Goal: Task Accomplishment & Management: Manage account settings

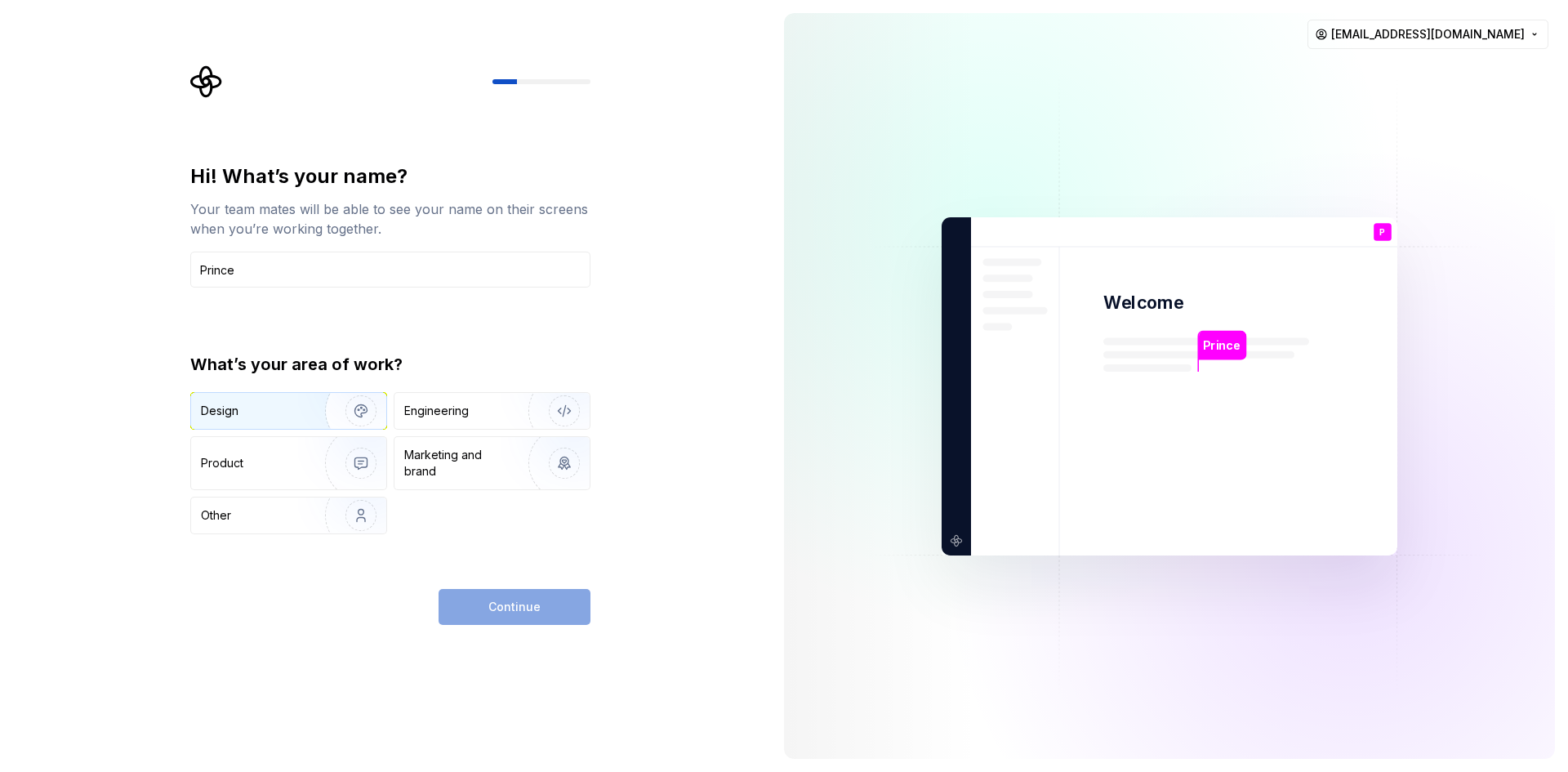
type input "Prince"
click at [277, 416] on div "Design" at bounding box center [252, 411] width 103 height 17
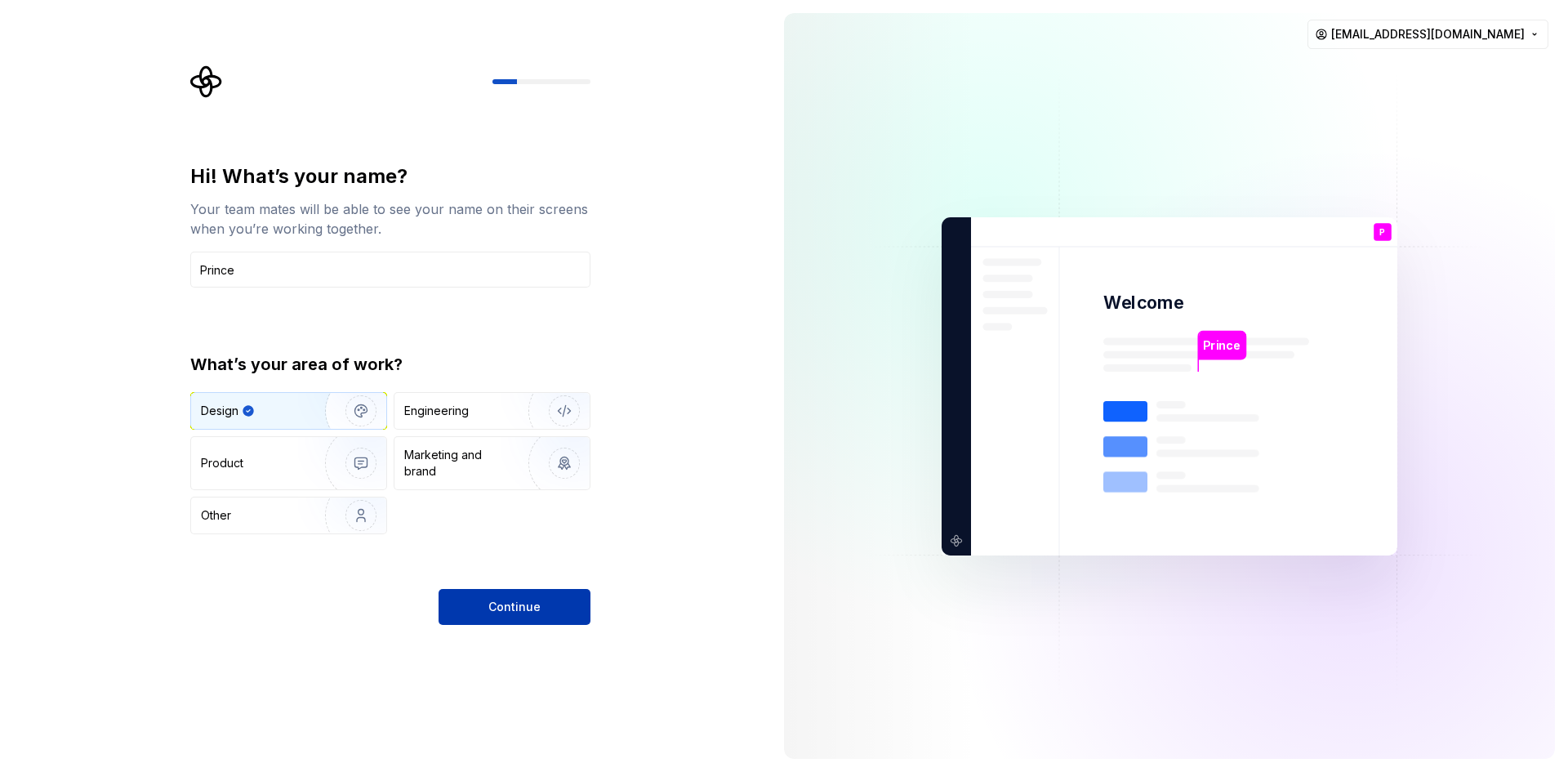
click at [512, 618] on button "Continue" at bounding box center [515, 607] width 152 height 36
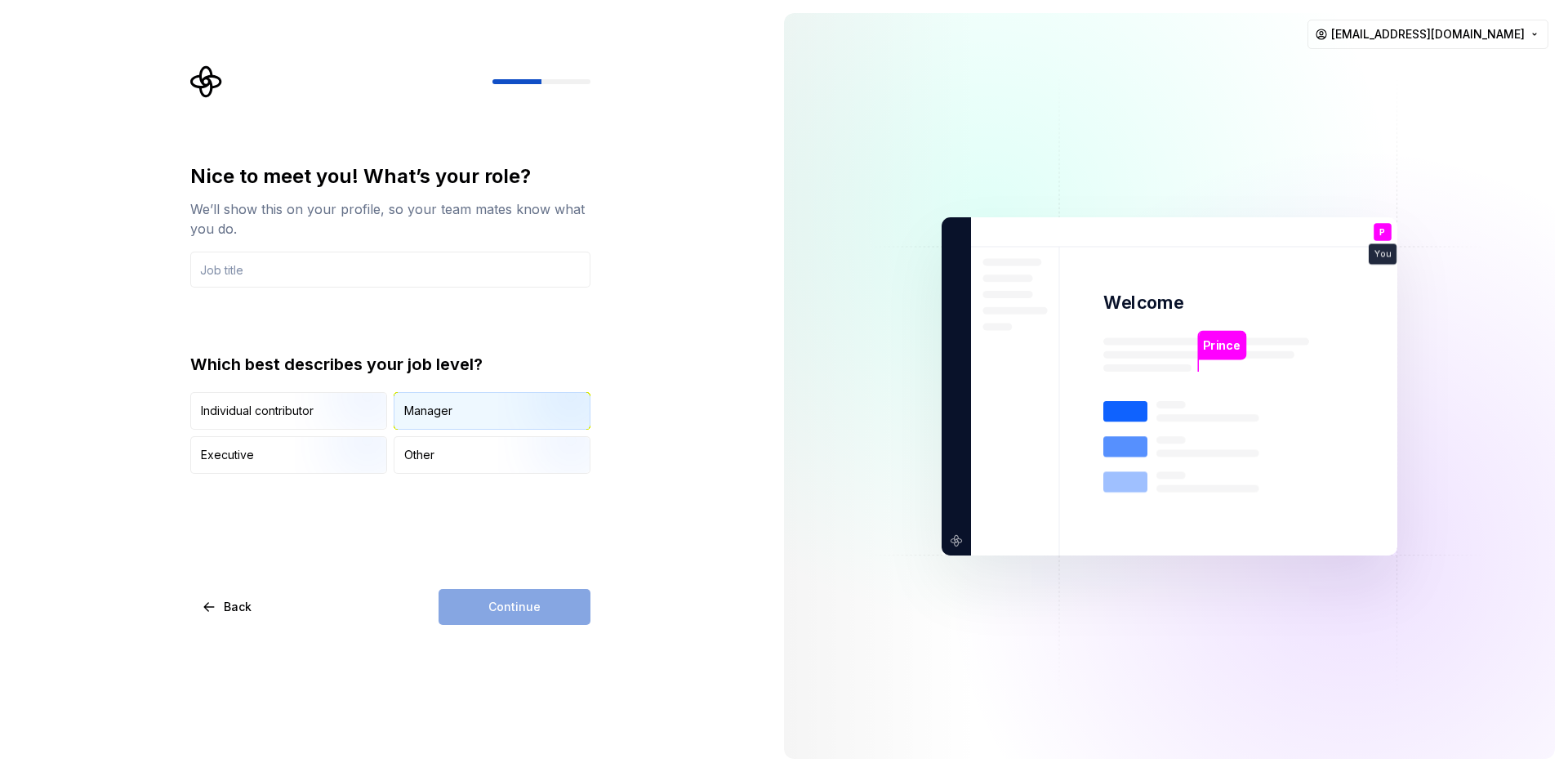
click at [476, 413] on div "Manager" at bounding box center [492, 411] width 195 height 36
click at [533, 604] on div "Continue" at bounding box center [515, 607] width 152 height 36
click at [314, 264] on input "text" at bounding box center [391, 269] width 401 height 36
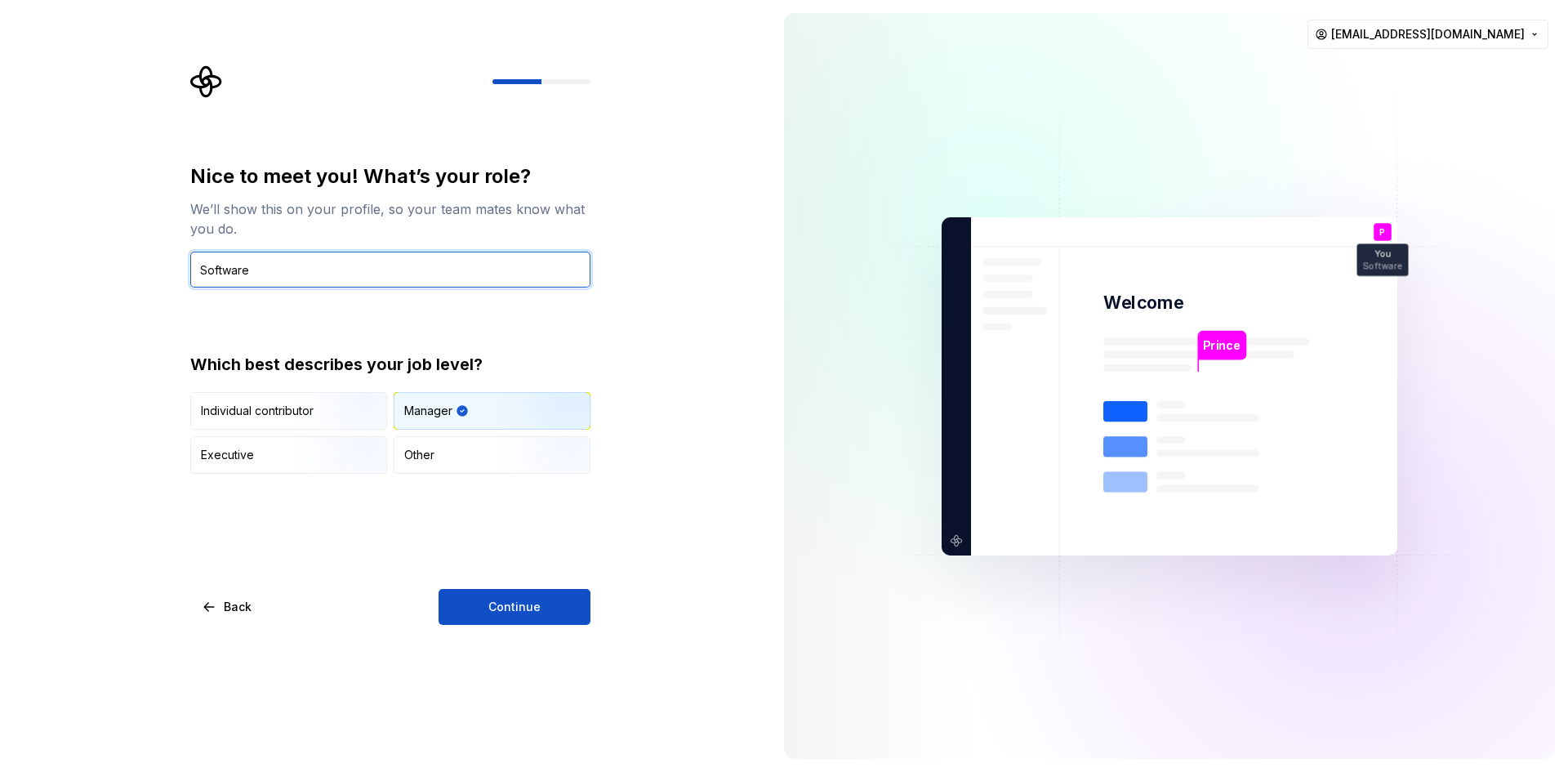
type input "Software"
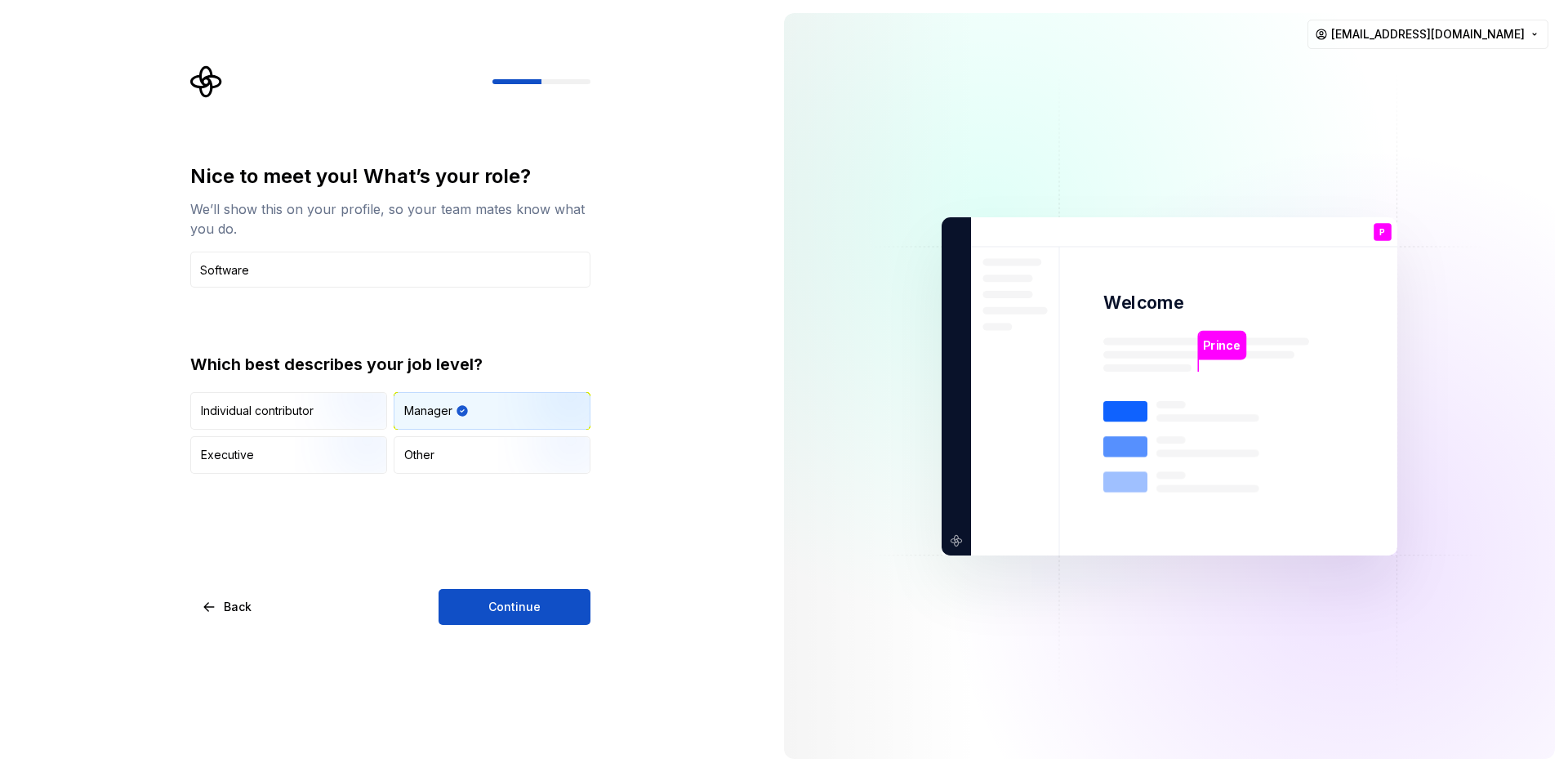
click at [499, 588] on div "Nice to meet you! What’s your role? We’ll show this on your profile, so your te…" at bounding box center [391, 394] width 401 height 462
click at [501, 589] on button "Continue" at bounding box center [515, 607] width 152 height 36
click at [507, 628] on div "Nice to meet you! What’s your role? We’ll show this on your profile, so your te…" at bounding box center [386, 386] width 771 height 772
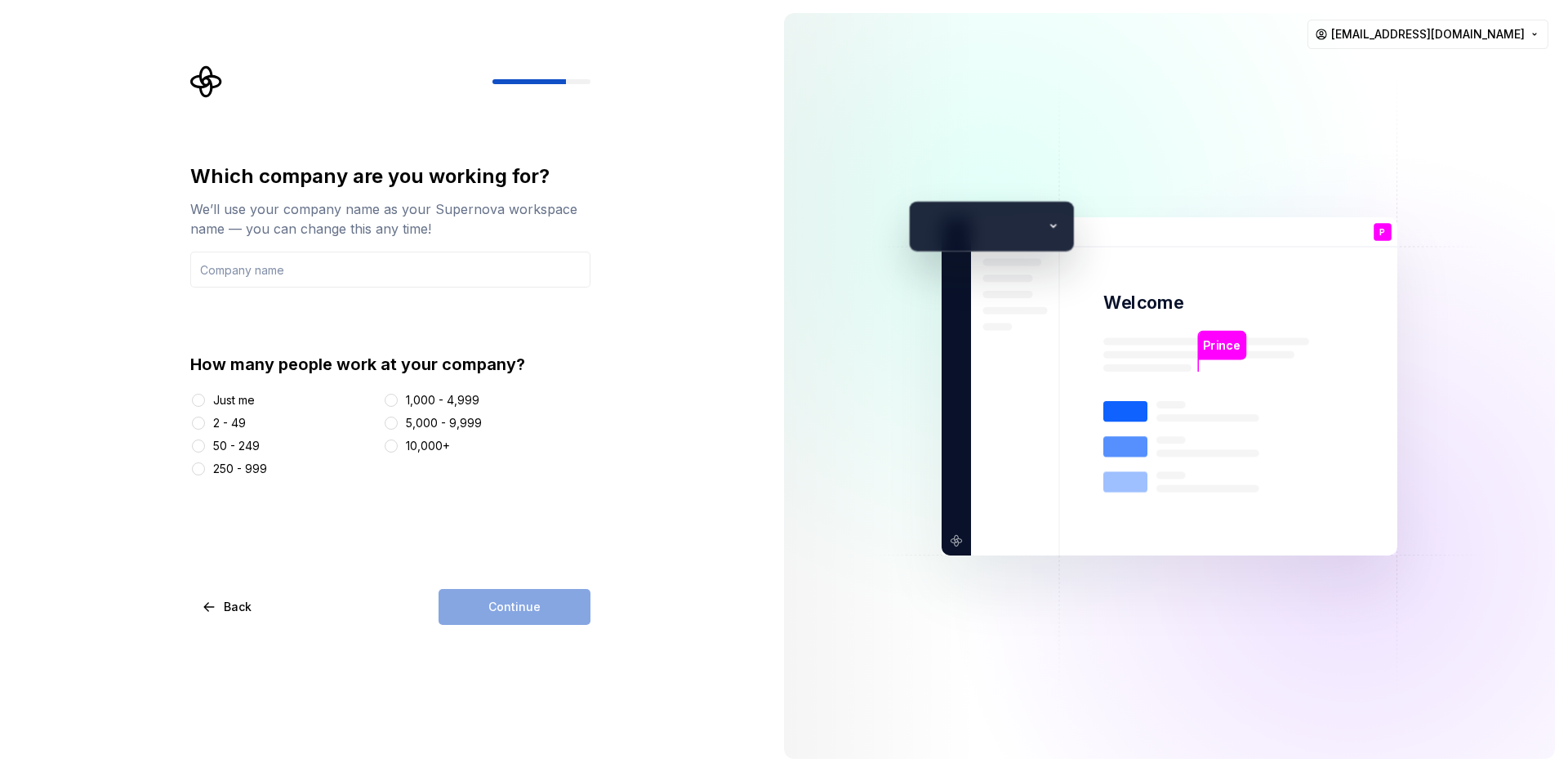
drag, startPoint x: 213, startPoint y: 401, endPoint x: 248, endPoint y: 419, distance: 39.4
click at [213, 401] on div "Just me" at bounding box center [234, 401] width 42 height 17
click at [205, 401] on button "Just me" at bounding box center [199, 401] width 13 height 13
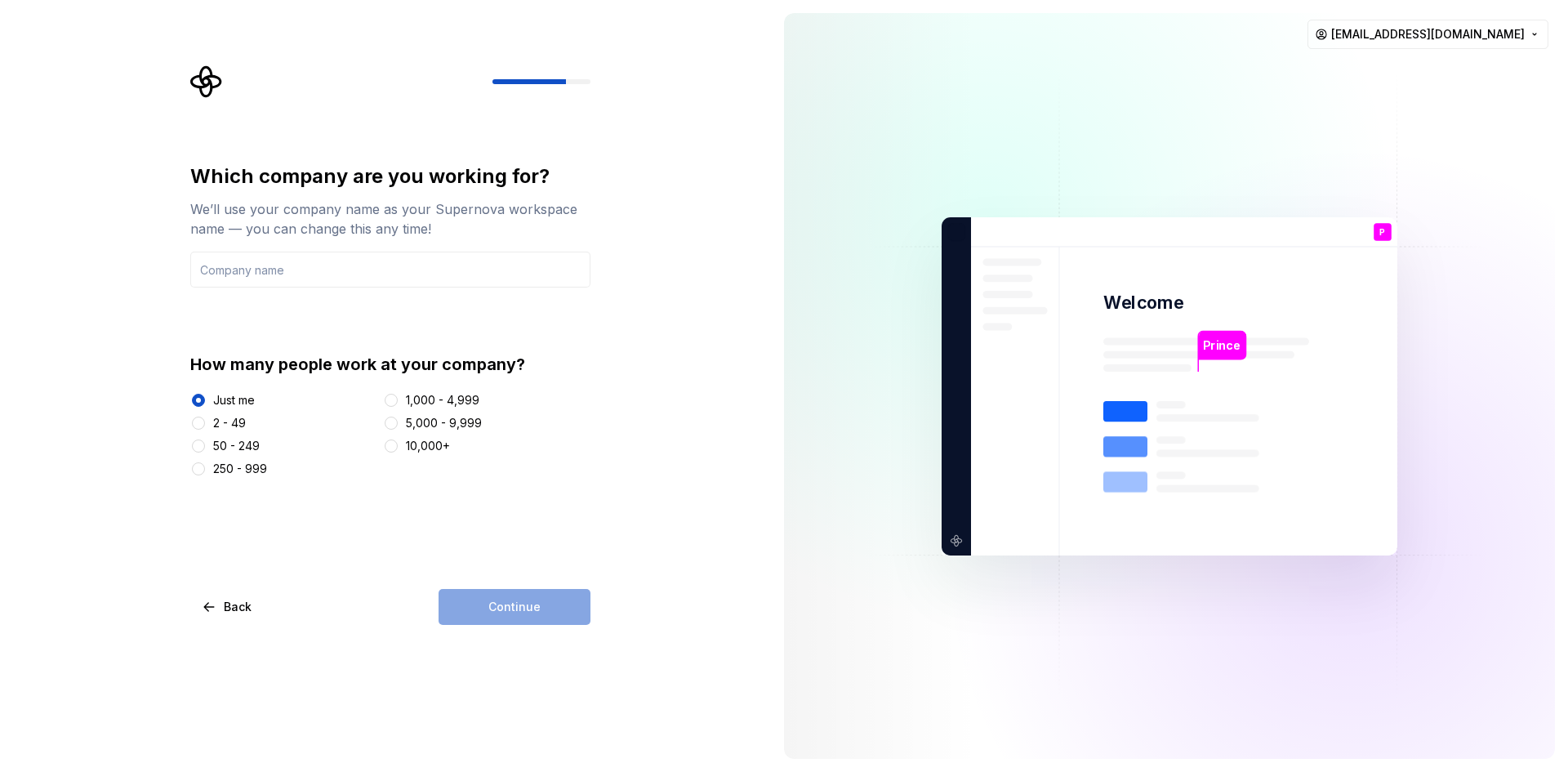
click at [558, 609] on div "Continue" at bounding box center [515, 607] width 152 height 36
click at [362, 278] on input "text" at bounding box center [391, 269] width 401 height 36
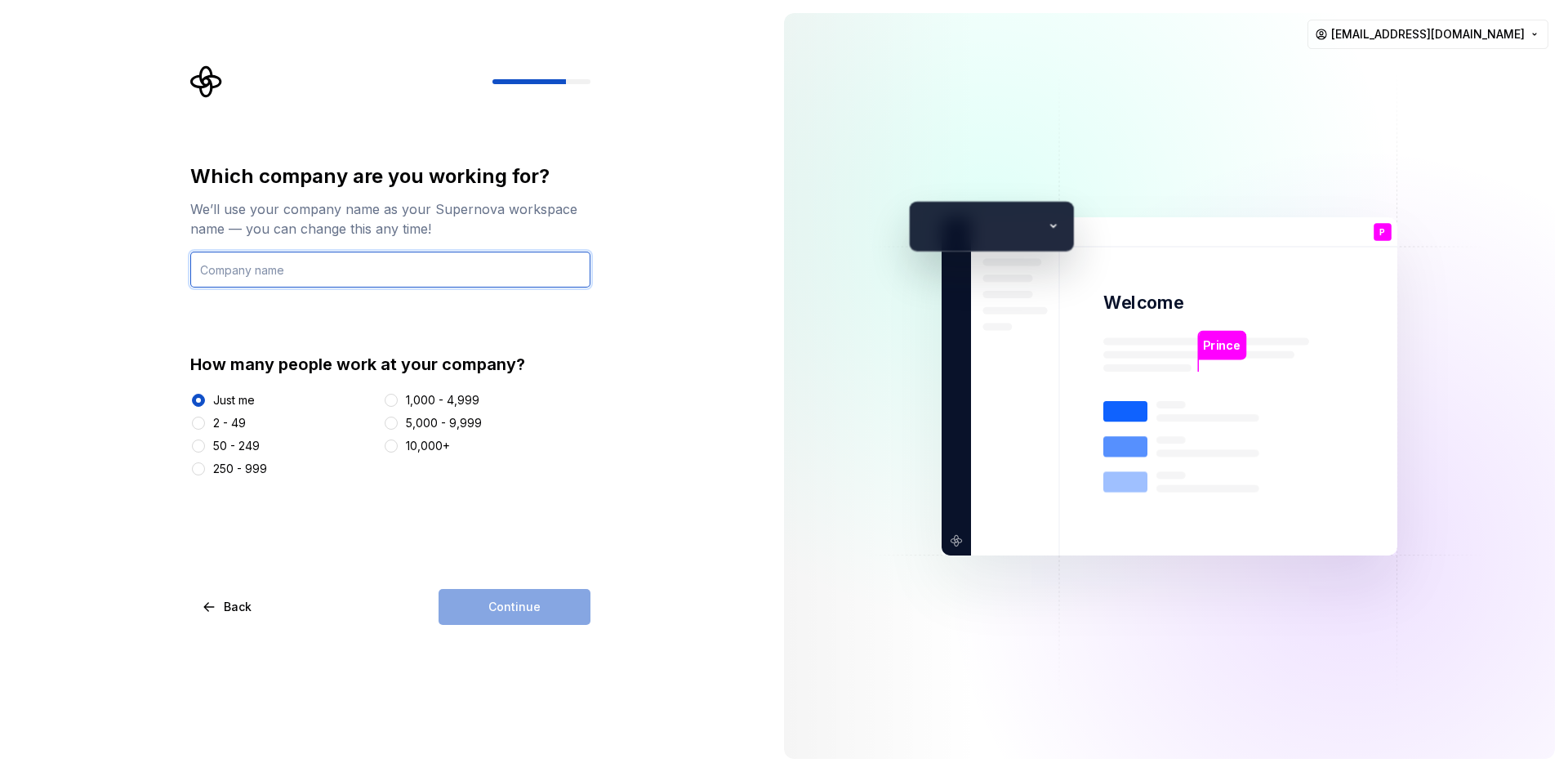
type input "Kriscent Techno Hub"
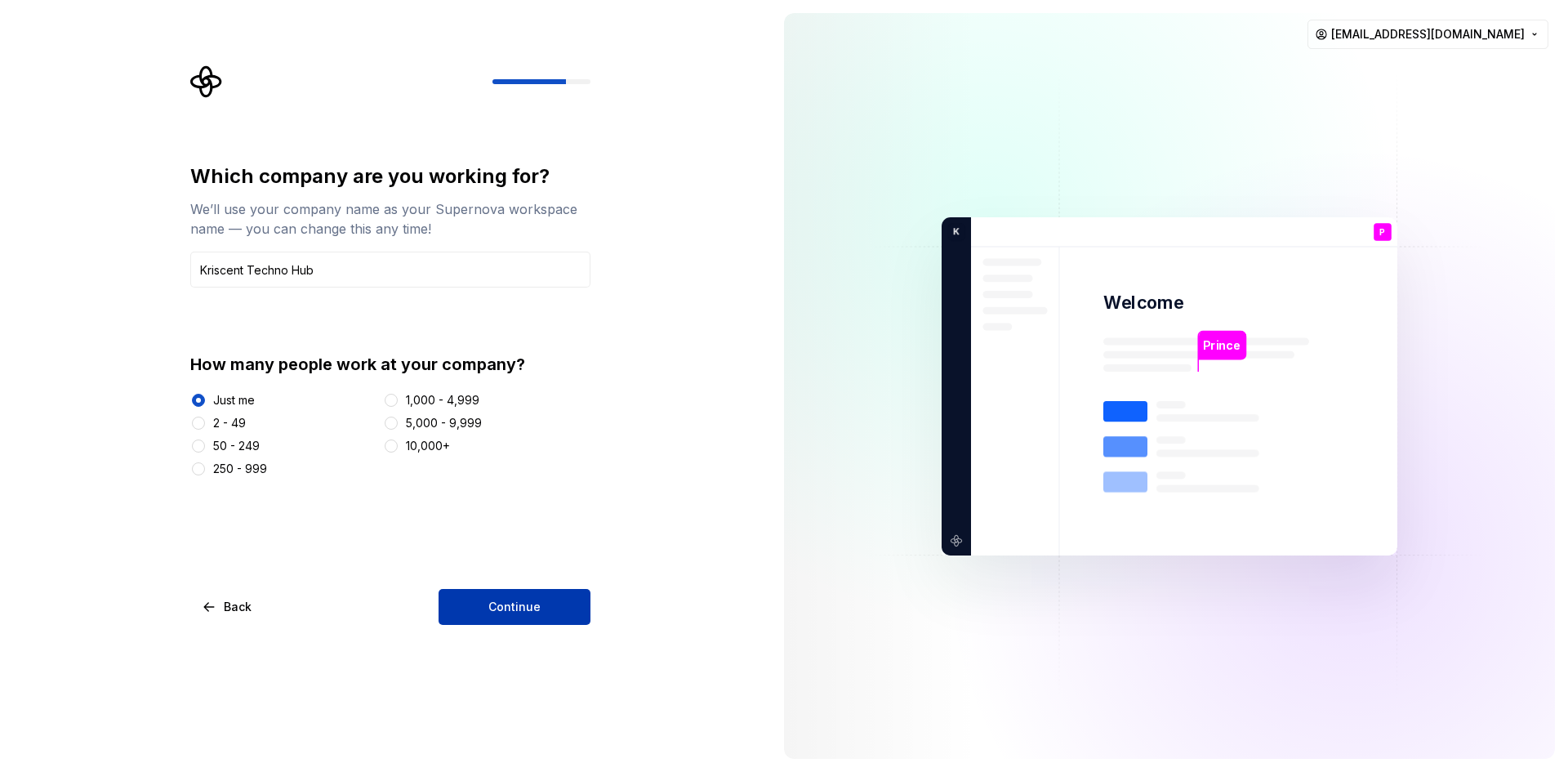
click at [482, 603] on button "Continue" at bounding box center [515, 607] width 152 height 36
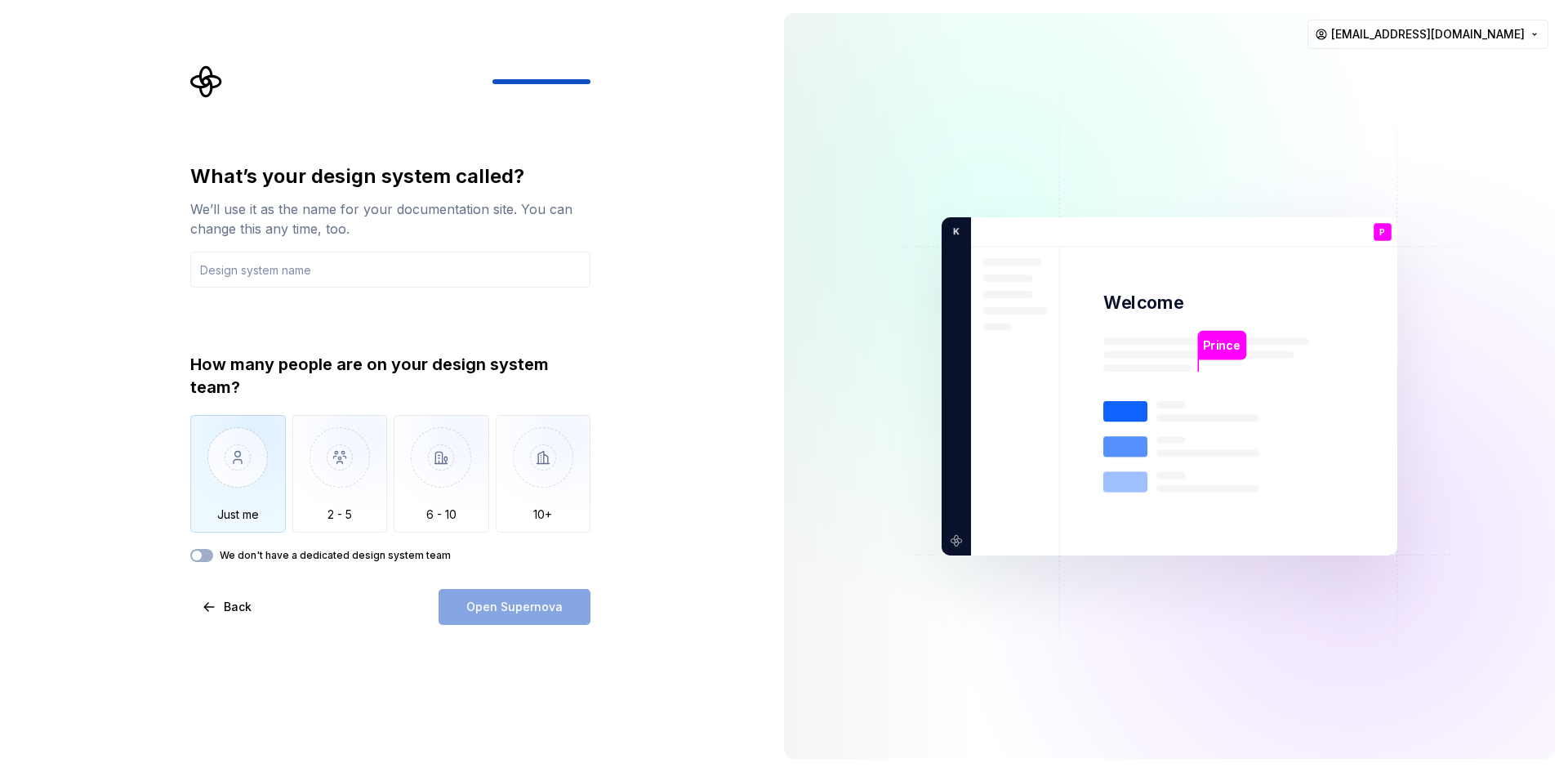
click at [256, 466] on img "button" at bounding box center [238, 469] width 95 height 109
click at [352, 257] on input "text" at bounding box center [391, 269] width 401 height 36
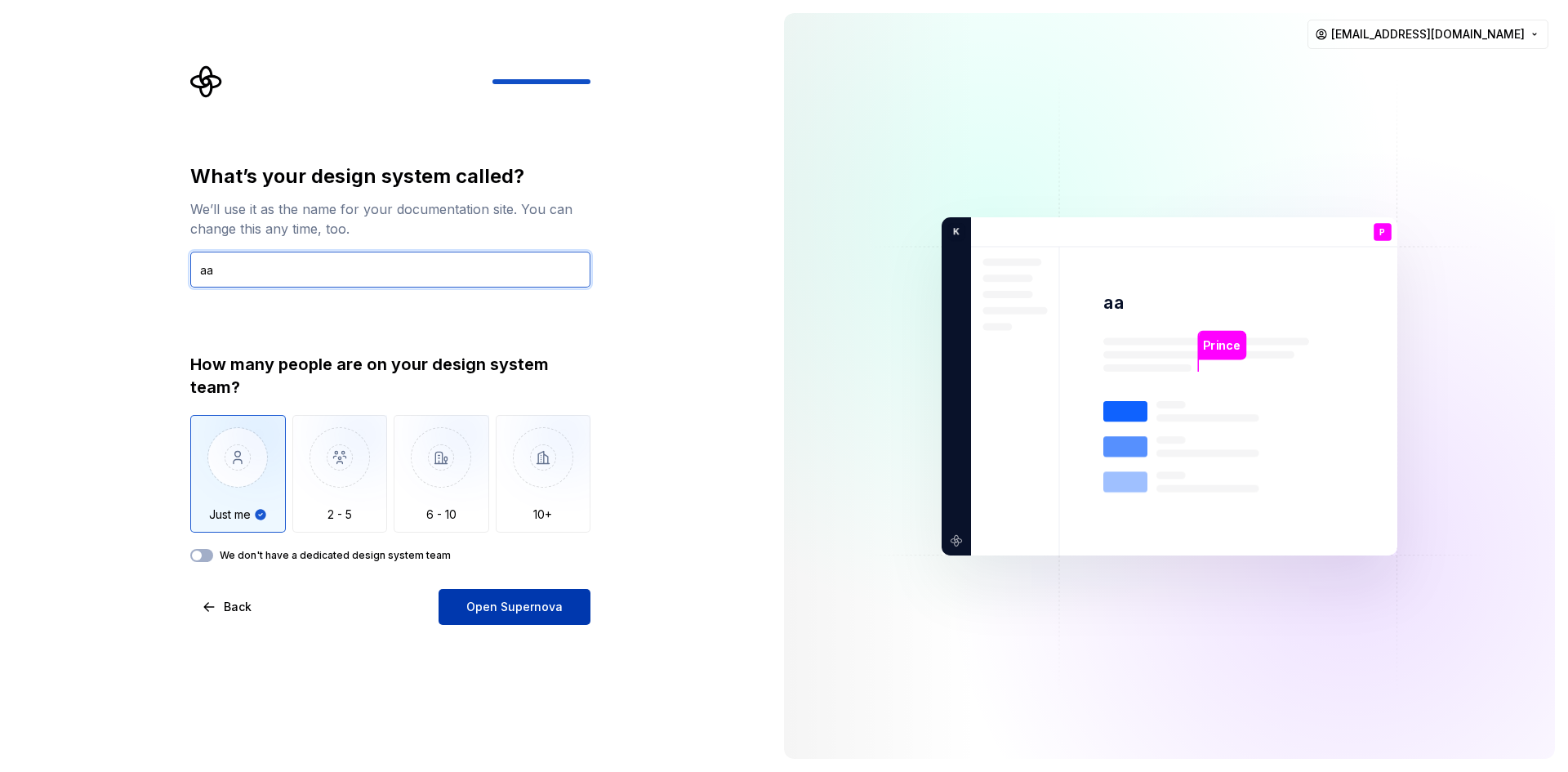
type input "aa"
click at [481, 608] on span "Open Supernova" at bounding box center [514, 607] width 96 height 17
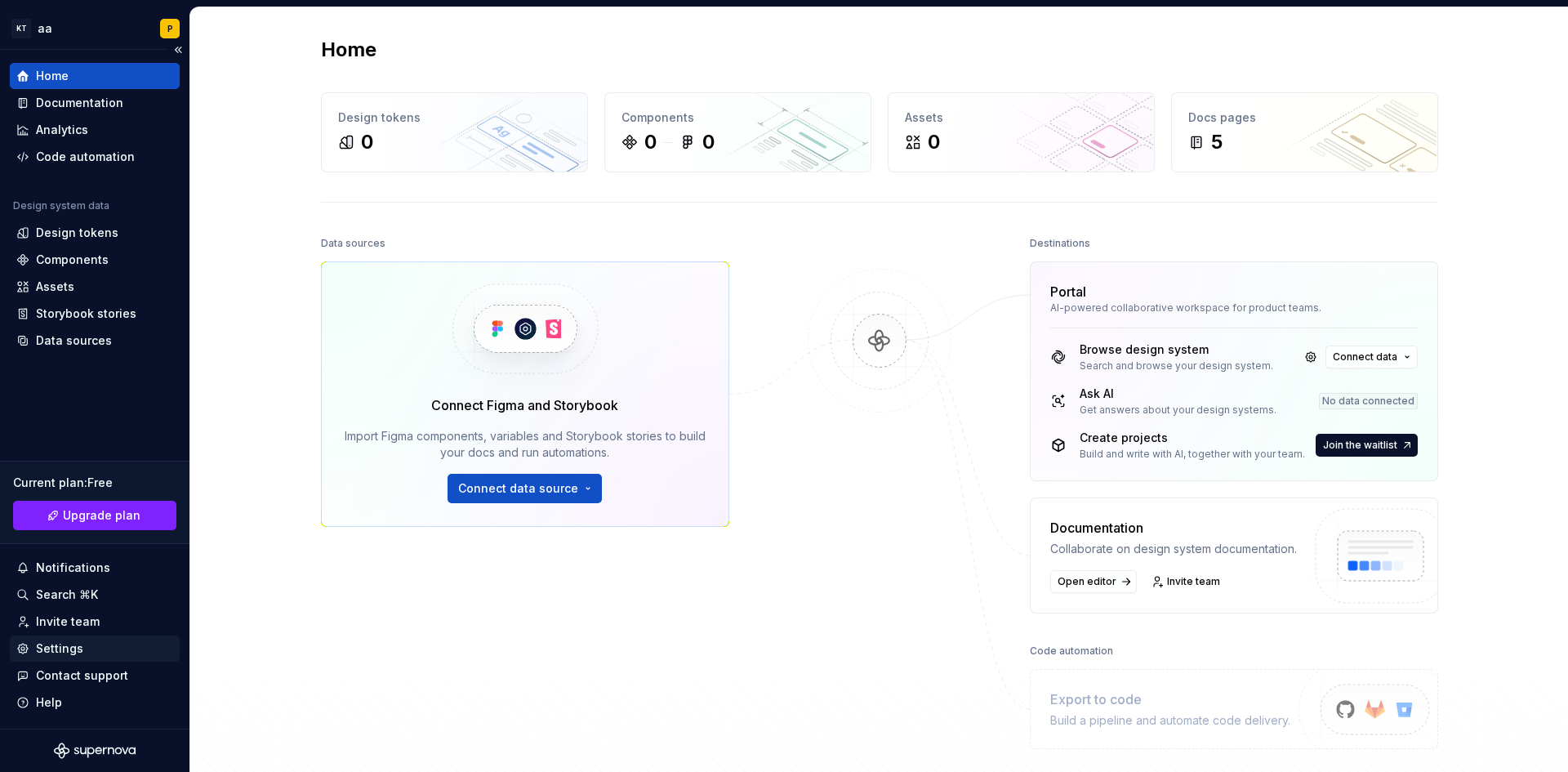
click at [42, 644] on div "Settings" at bounding box center [59, 648] width 48 height 17
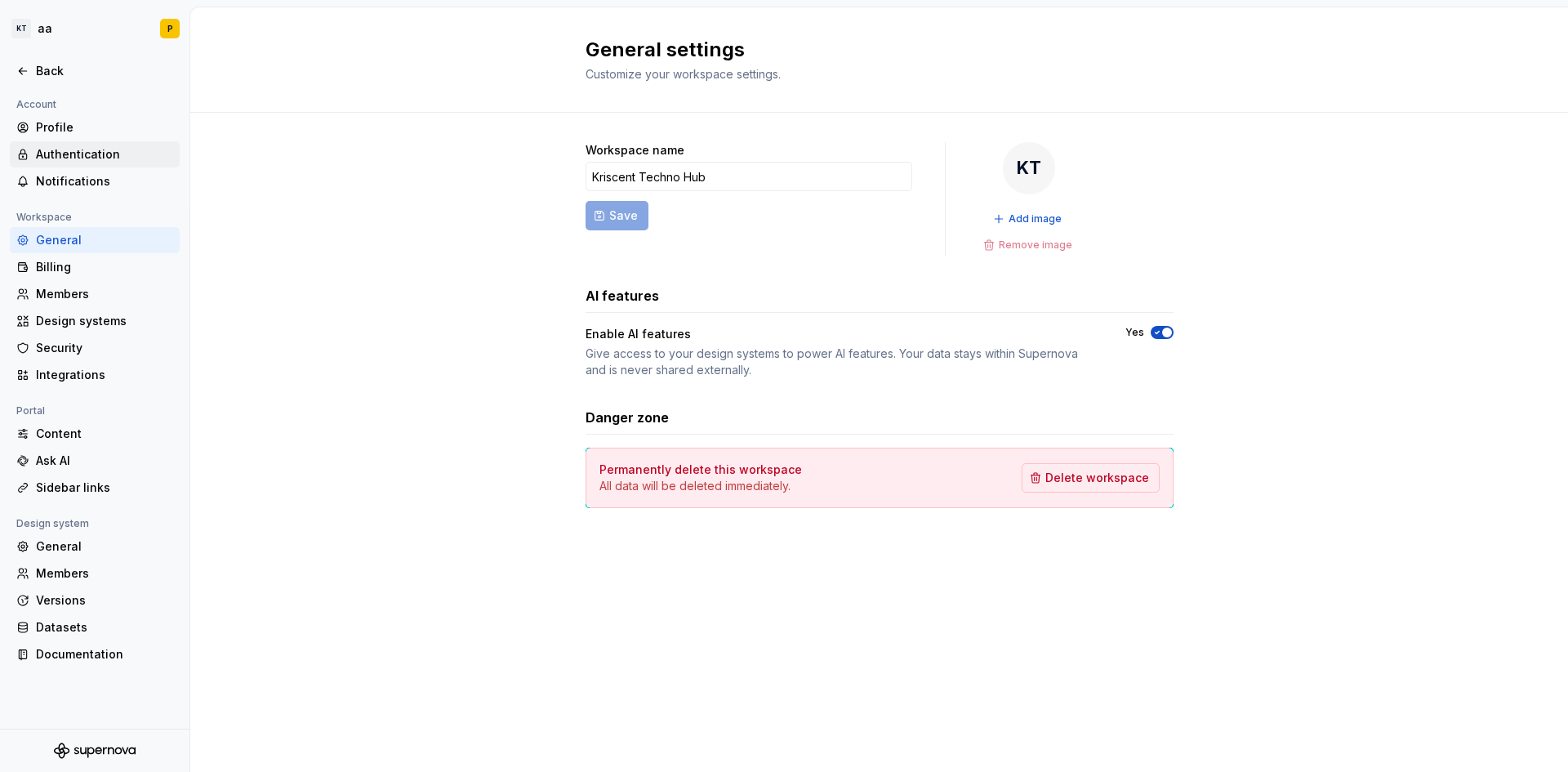
click at [91, 156] on div "Authentication" at bounding box center [104, 154] width 137 height 17
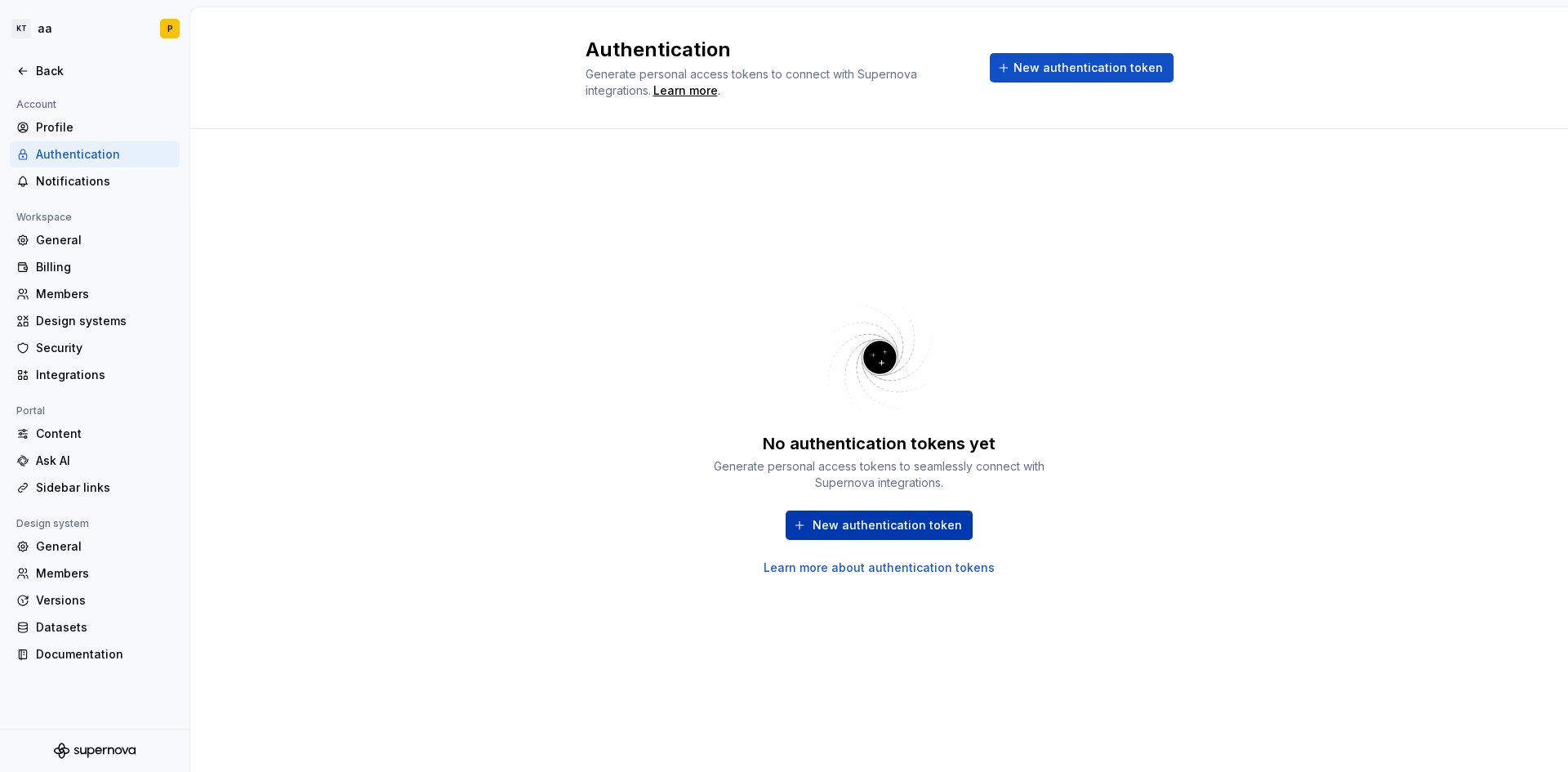
click at [883, 531] on span "New authentication token" at bounding box center [887, 525] width 149 height 17
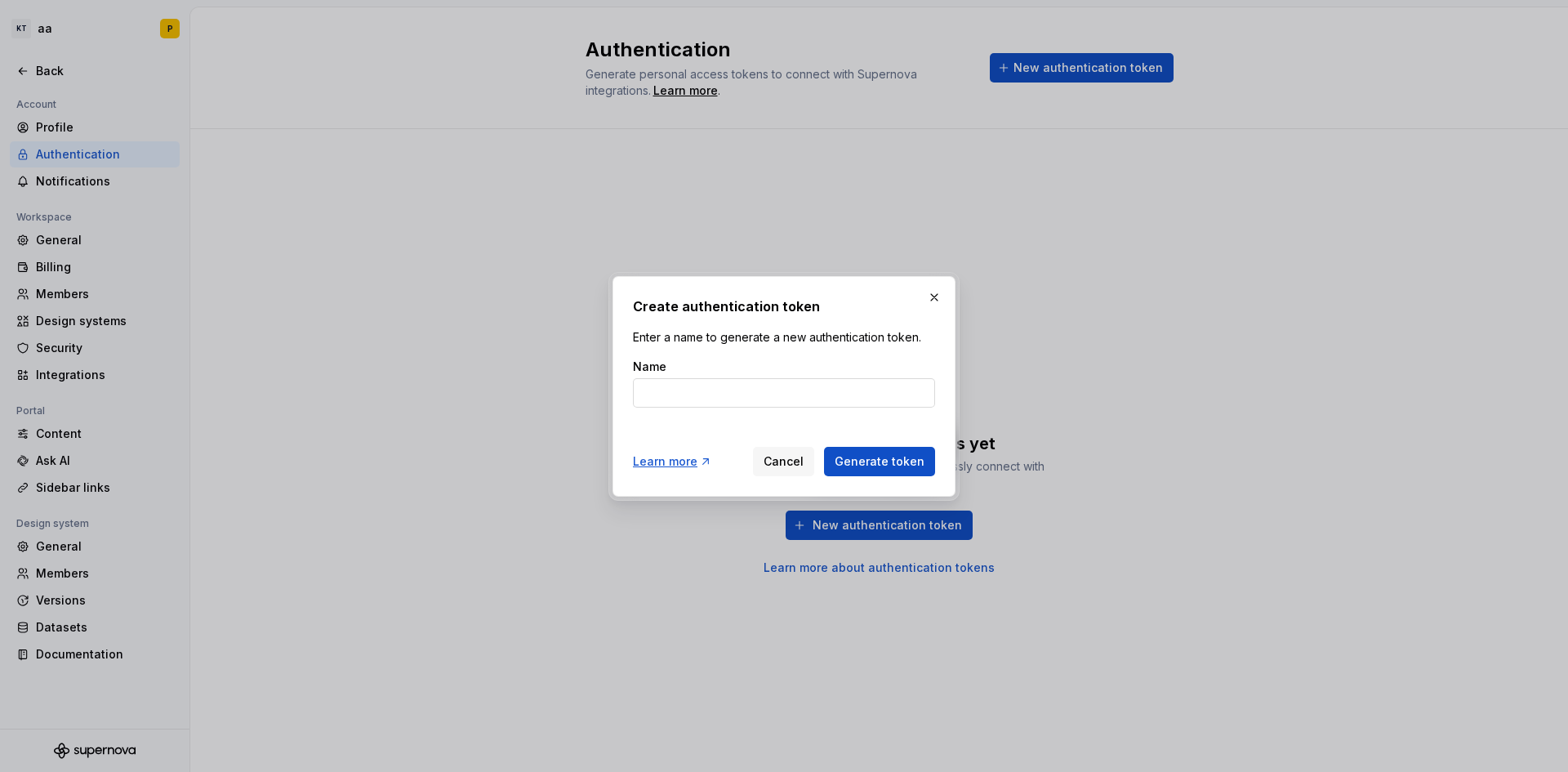
click at [786, 396] on input "Name" at bounding box center [784, 392] width 302 height 29
type input "rsms"
click at [859, 462] on span "Generate token" at bounding box center [880, 462] width 90 height 17
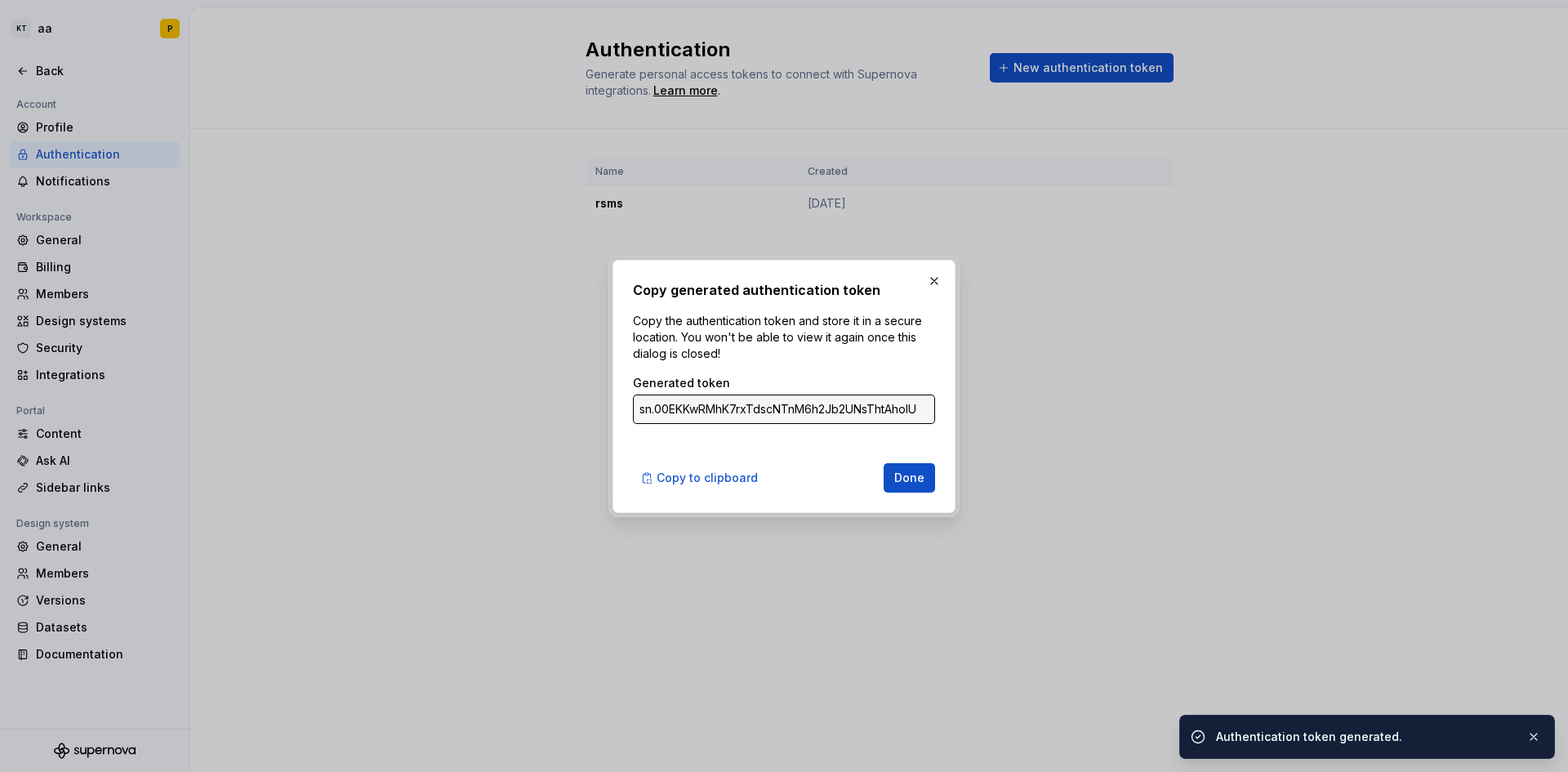
click at [850, 412] on input "sn.00EKKwRMhK7rxTdscNTnM6h2Jb2UNsThtAholUOmZIipVn889btcUpQNsMr7AjSw2Hy3fNETrFrX…" at bounding box center [784, 409] width 302 height 29
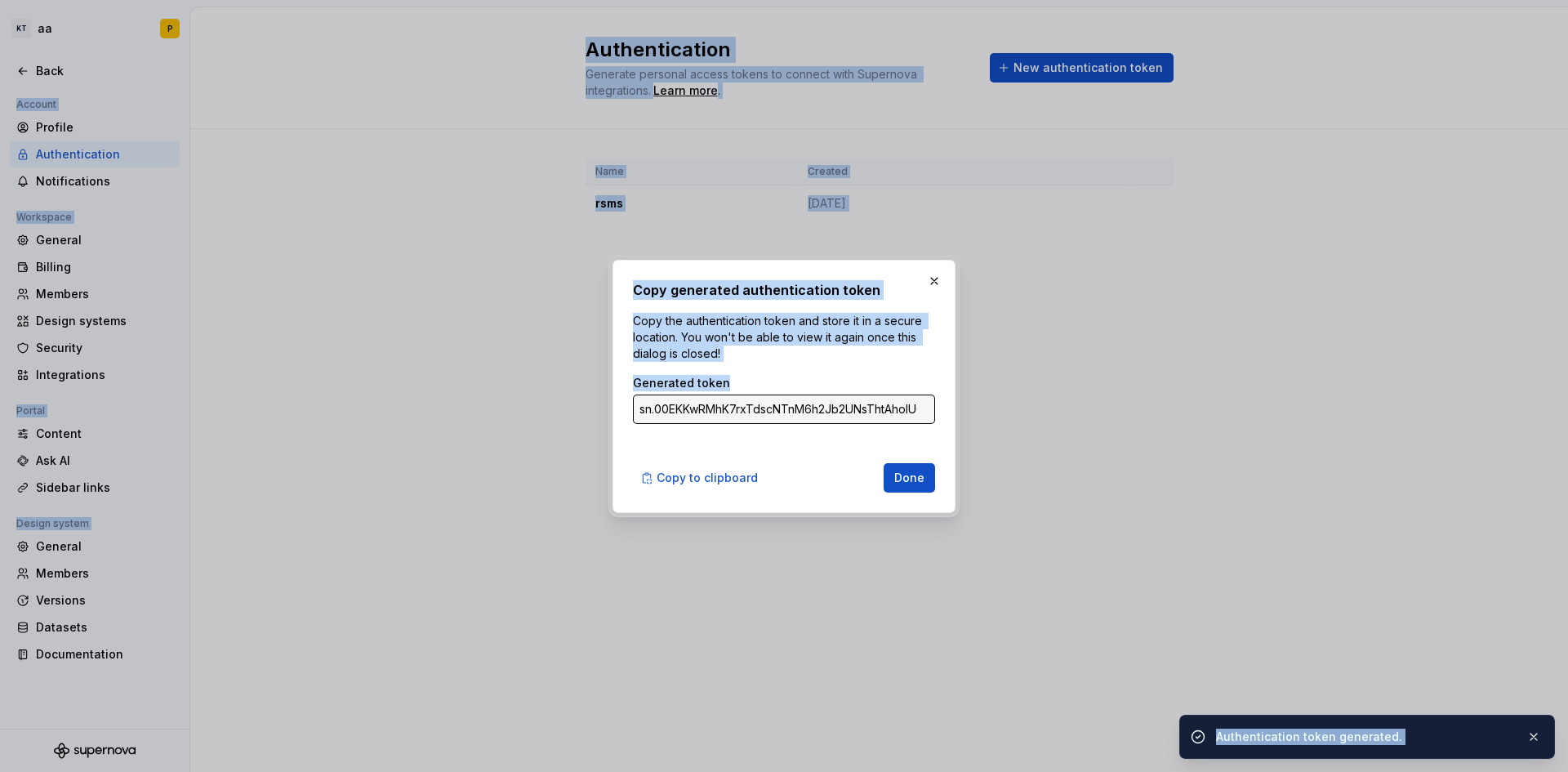
click at [850, 412] on input "sn.00EKKwRMhK7rxTdscNTnM6h2Jb2UNsThtAholUOmZIipVn889btcUpQNsMr7AjSw2Hy3fNETrFrX…" at bounding box center [784, 409] width 302 height 29
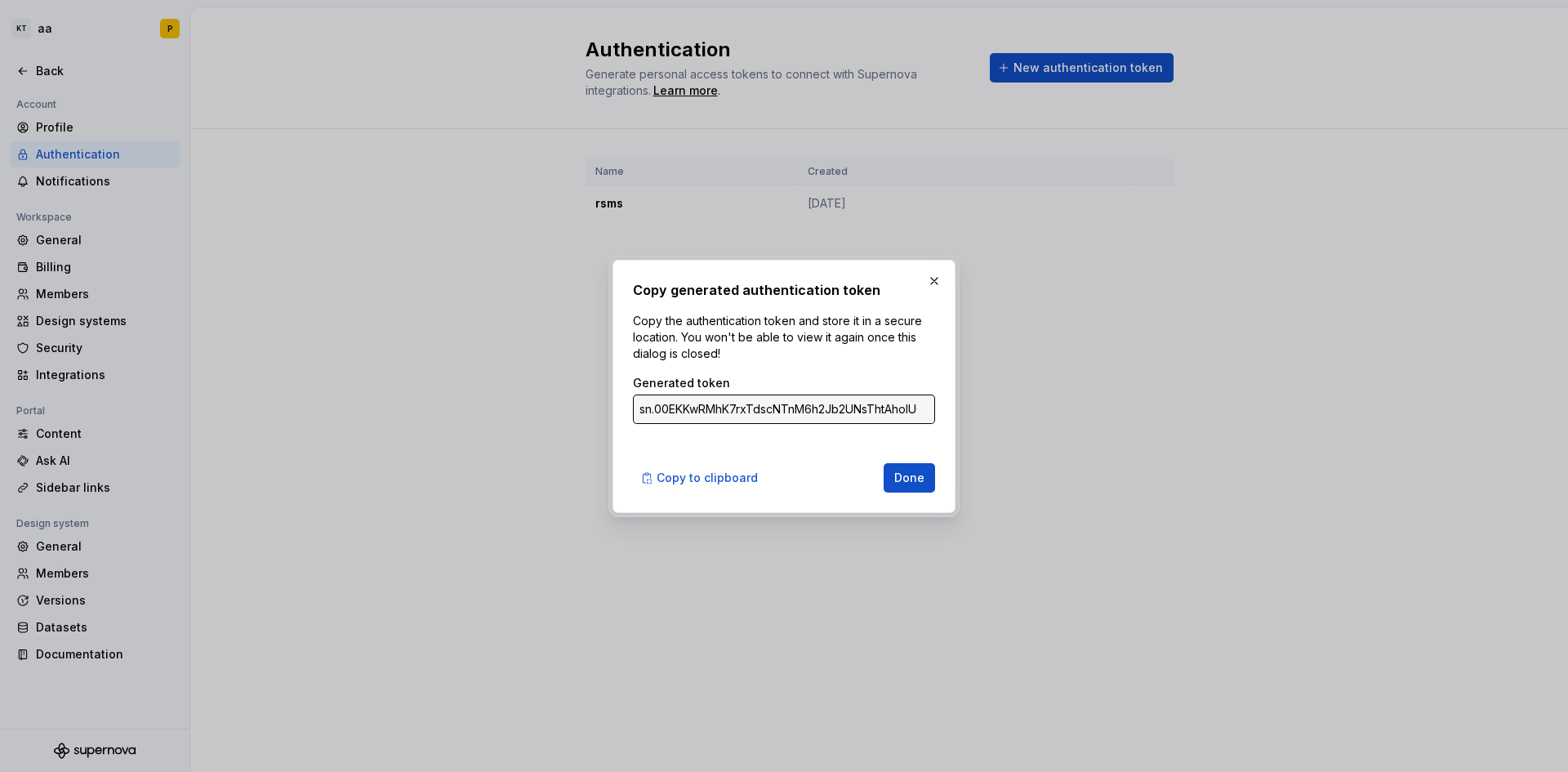
click at [858, 411] on input "sn.00EKKwRMhK7rxTdscNTnM6h2Jb2UNsThtAholUOmZIipVn889btcUpQNsMr7AjSw2Hy3fNETrFrX…" at bounding box center [784, 409] width 302 height 29
click at [722, 479] on span "Copy to clipboard" at bounding box center [707, 478] width 101 height 17
